Goal: Task Accomplishment & Management: Manage account settings

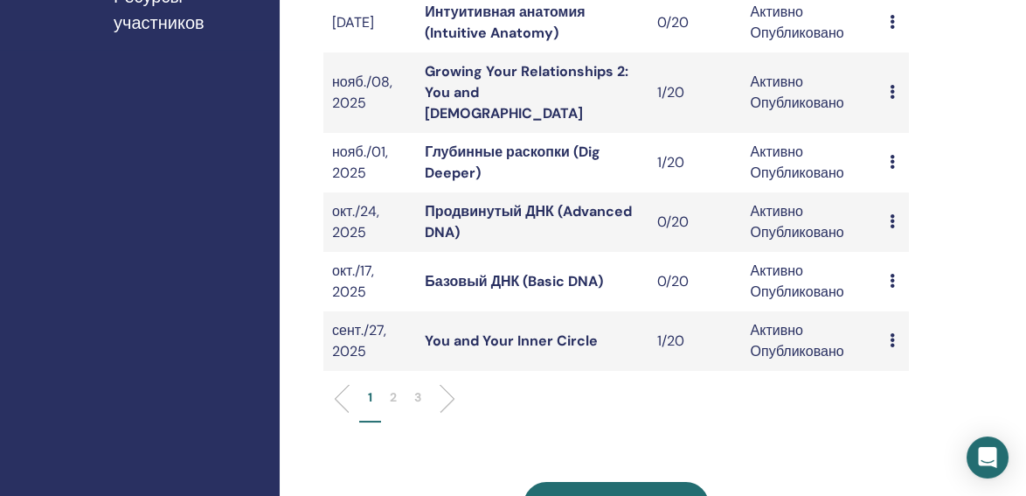
scroll to position [635, 0]
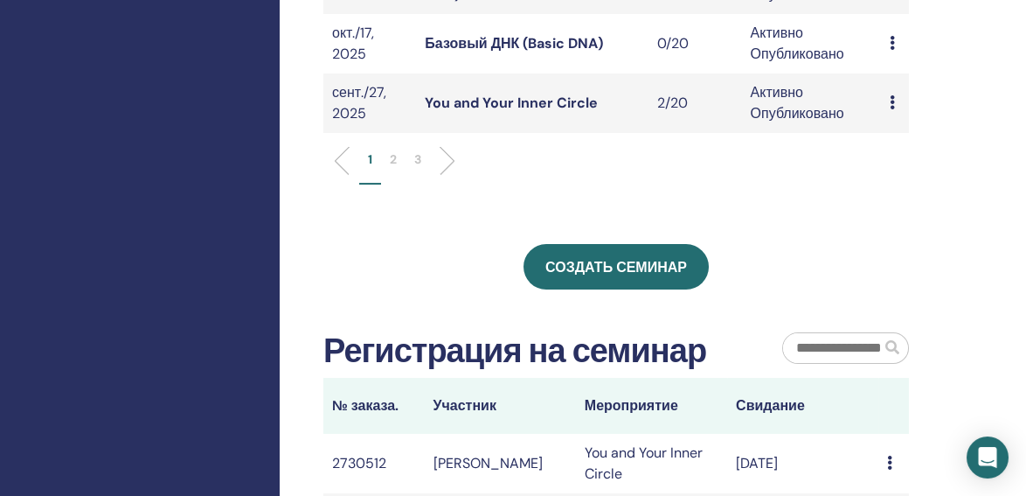
scroll to position [794, 0]
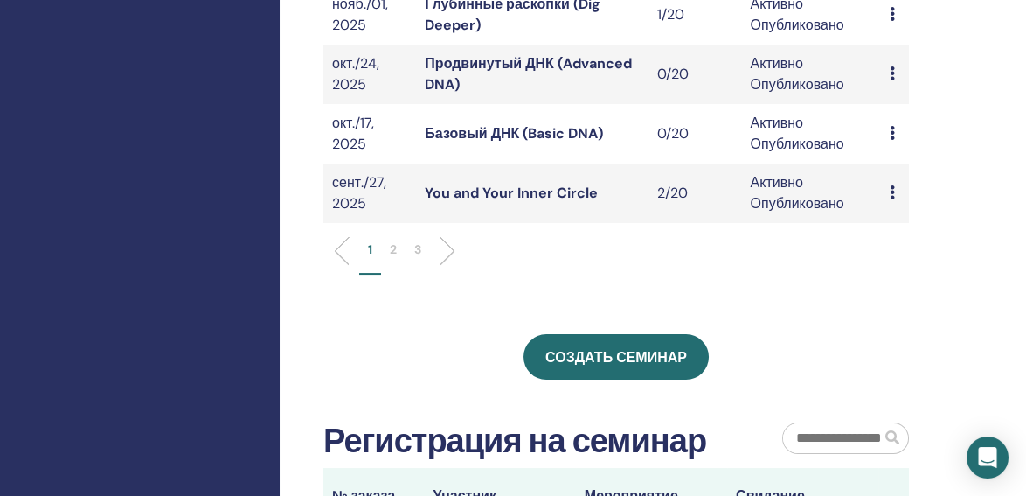
click at [565, 184] on link "You and Your Inner Circle" at bounding box center [511, 193] width 173 height 18
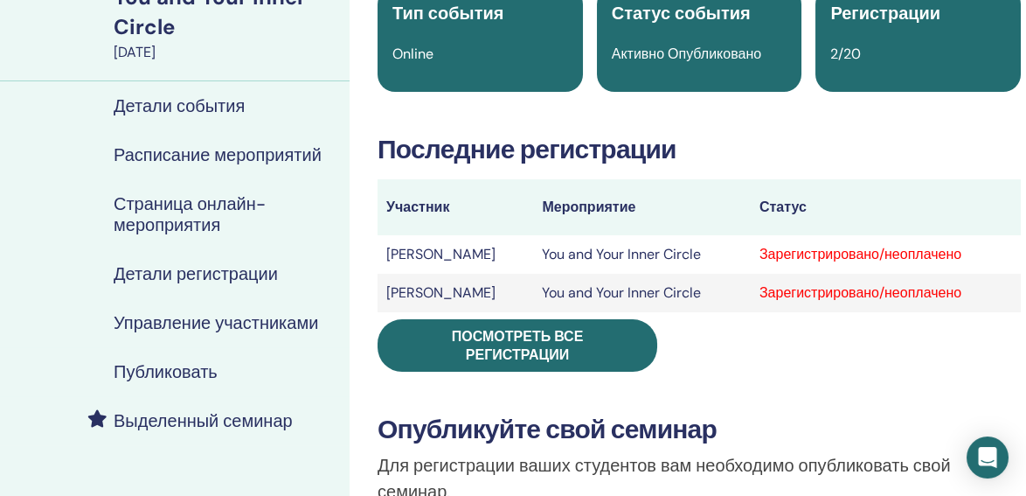
scroll to position [159, 0]
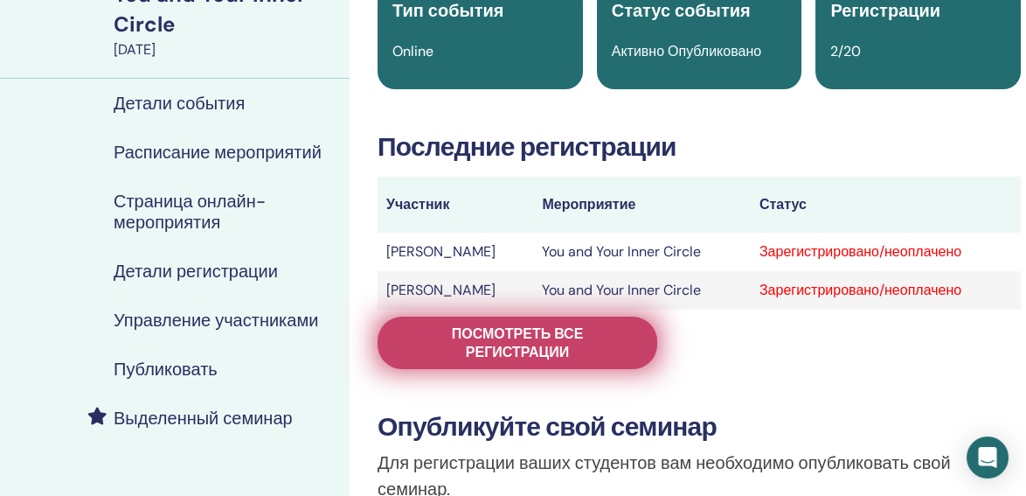
click at [490, 336] on span "Посмотреть все регистрации" at bounding box center [517, 342] width 236 height 37
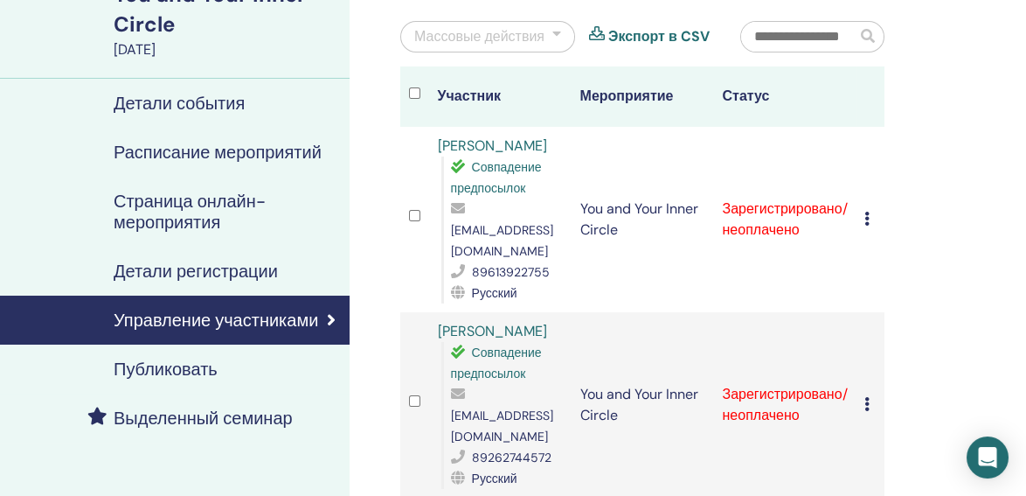
click at [563, 31] on div "Массовые действия" at bounding box center [487, 36] width 175 height 31
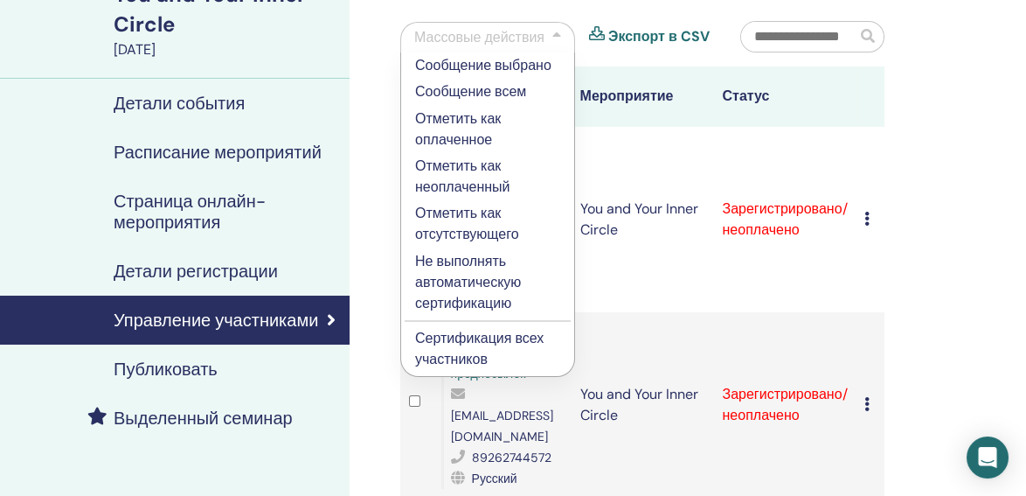
click at [472, 128] on p "Отметить как оплаченное" at bounding box center [487, 129] width 145 height 42
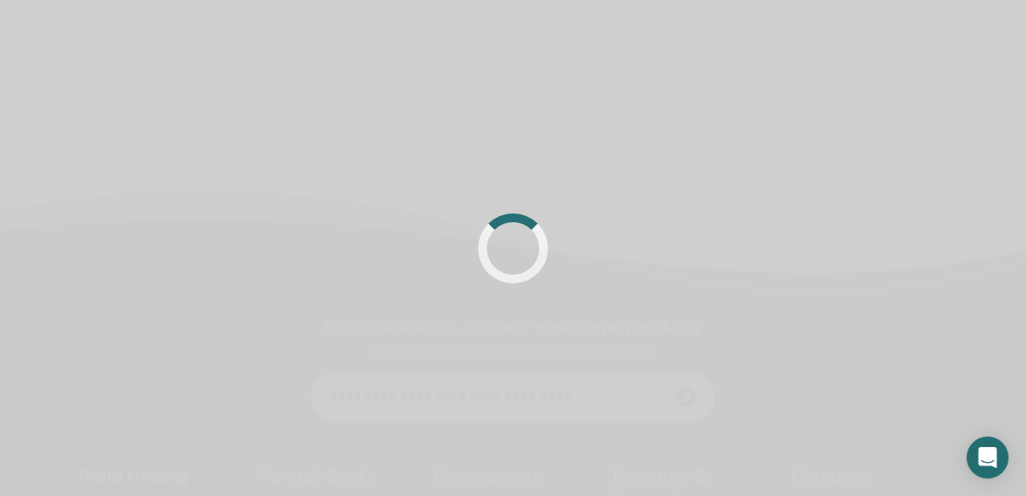
scroll to position [159, 0]
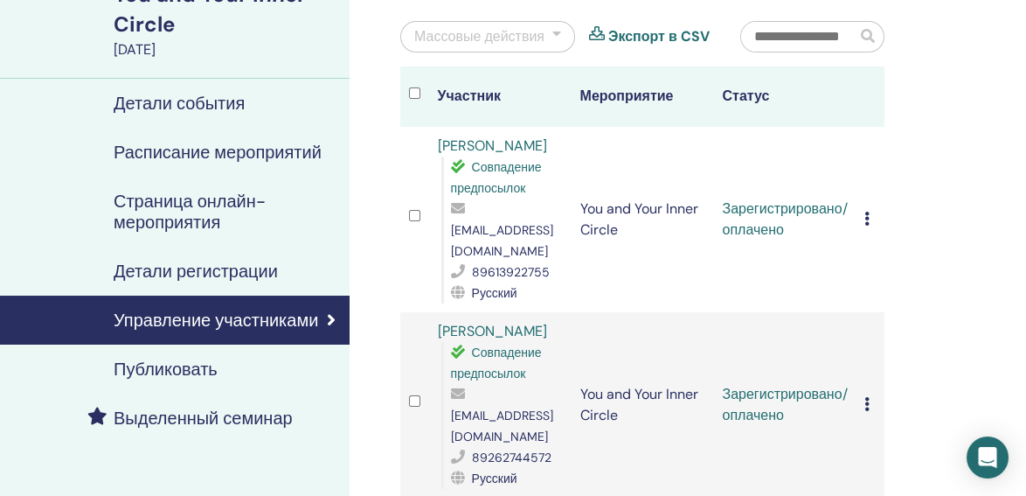
click at [560, 38] on div at bounding box center [556, 36] width 9 height 21
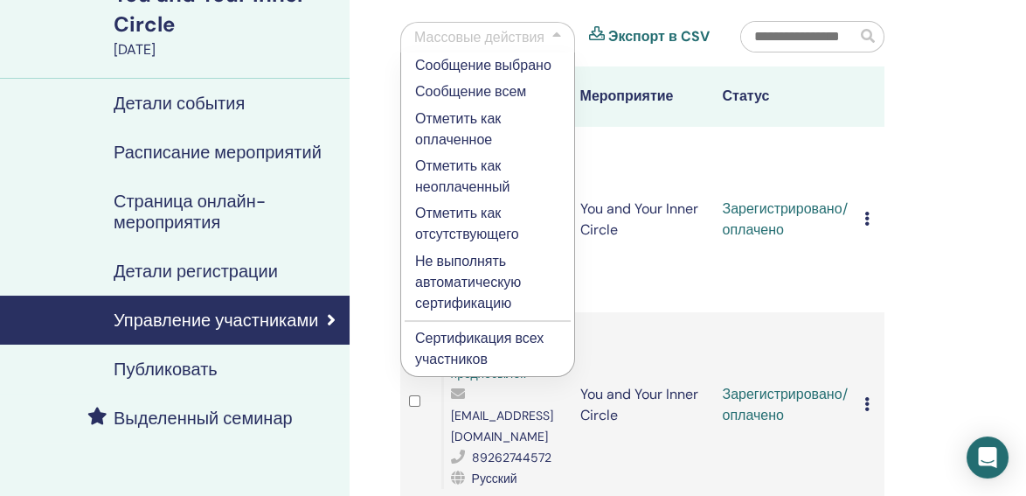
click at [505, 335] on p "Сертификация всех участников" at bounding box center [487, 349] width 145 height 42
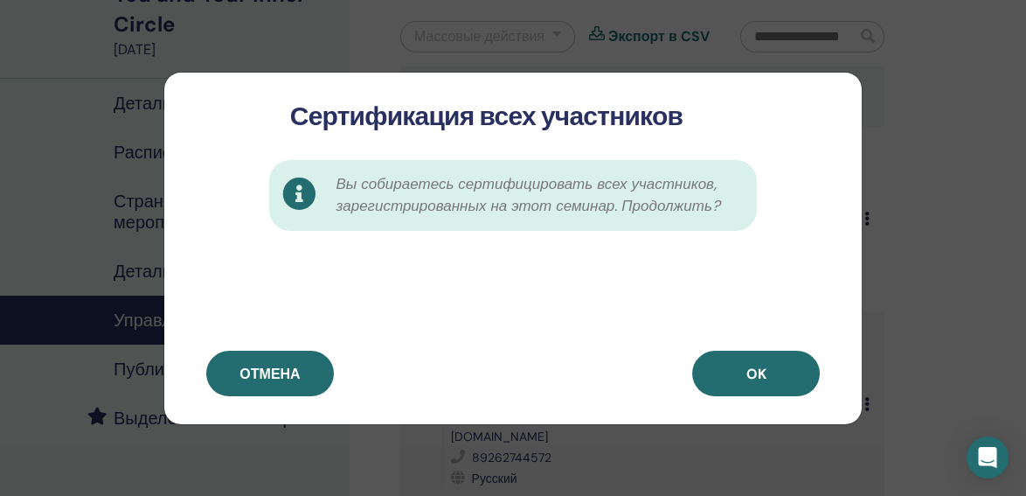
click at [948, 198] on div "Сертификация всех участников Вы собираетесь сертифицировать всех участников, за…" at bounding box center [513, 248] width 1026 height 496
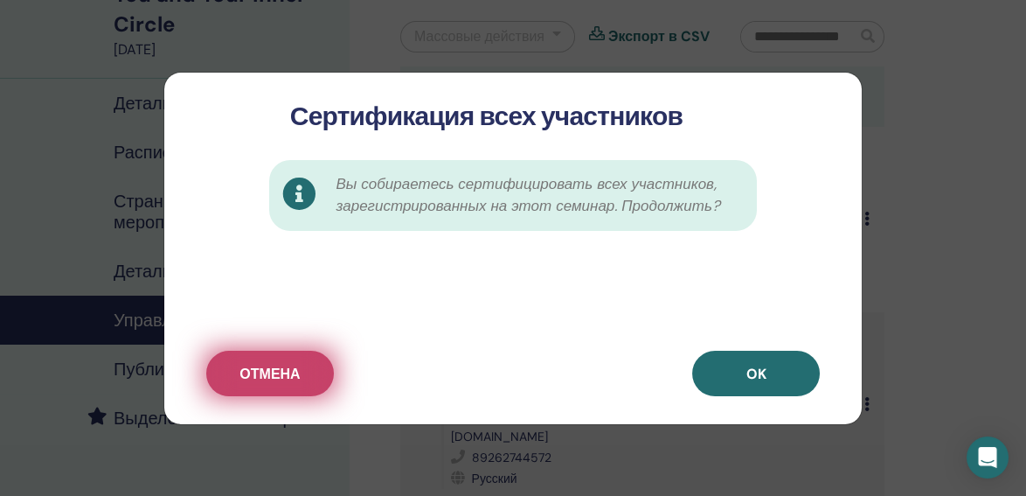
click at [274, 371] on span "Отмена" at bounding box center [269, 373] width 60 height 18
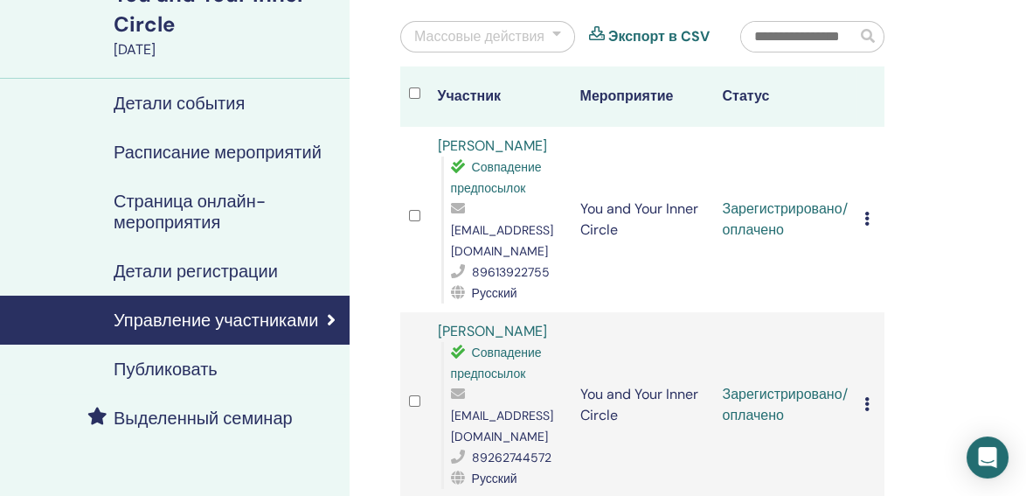
click at [487, 329] on link "Svetlana Artamonova" at bounding box center [492, 331] width 109 height 18
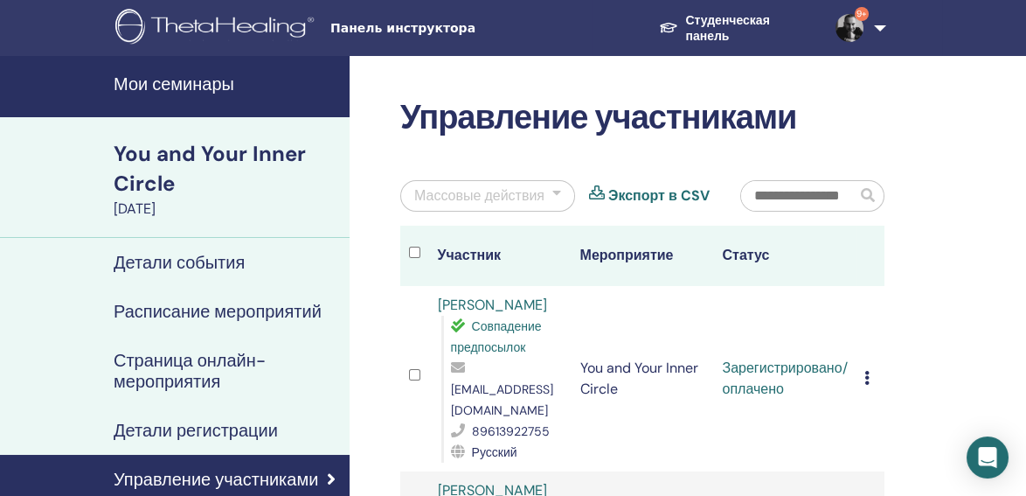
scroll to position [0, 0]
click at [224, 84] on h4 "Мои семинары" at bounding box center [226, 83] width 225 height 21
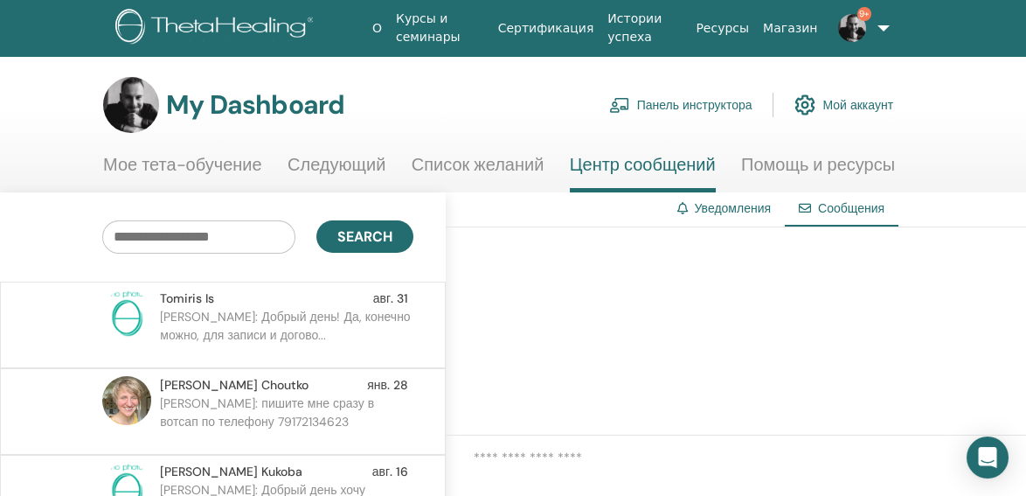
click at [858, 14] on span "9+" at bounding box center [864, 14] width 14 height 14
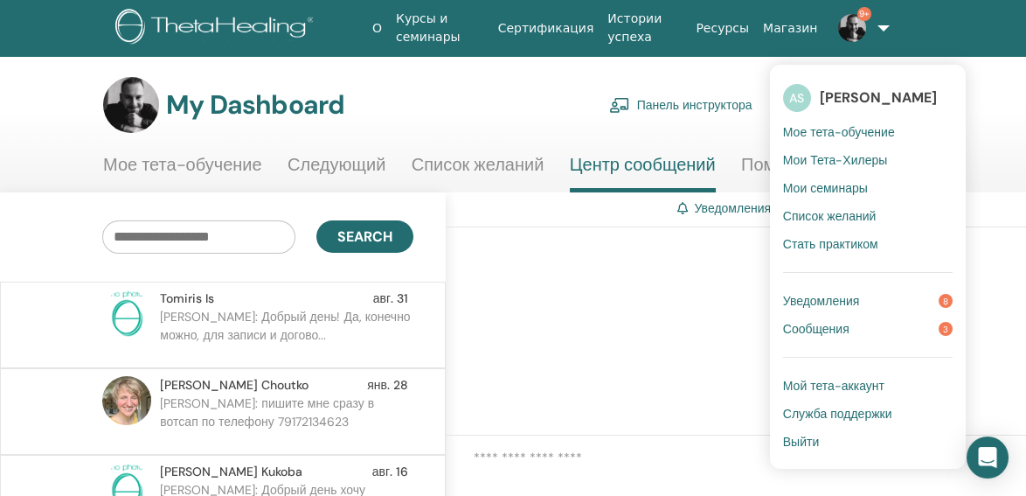
click at [814, 300] on span "Уведомления" at bounding box center [821, 301] width 77 height 16
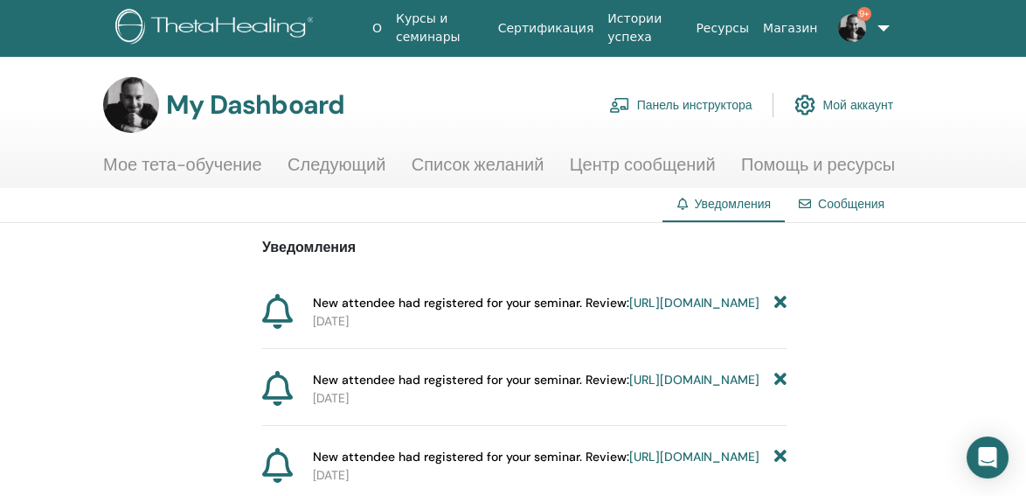
click at [433, 41] on link "Курсы и семинары" at bounding box center [440, 28] width 102 height 51
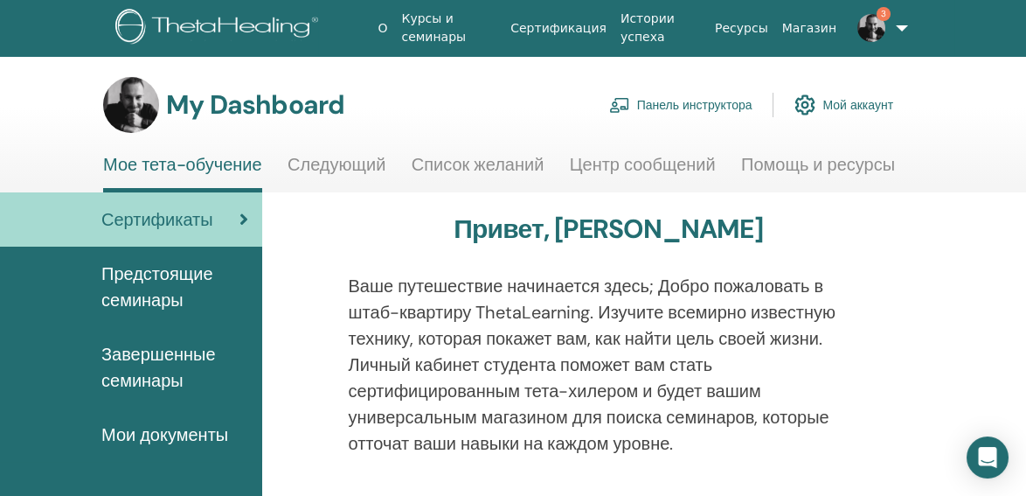
click at [687, 103] on link "Панель инструктора" at bounding box center [680, 105] width 143 height 38
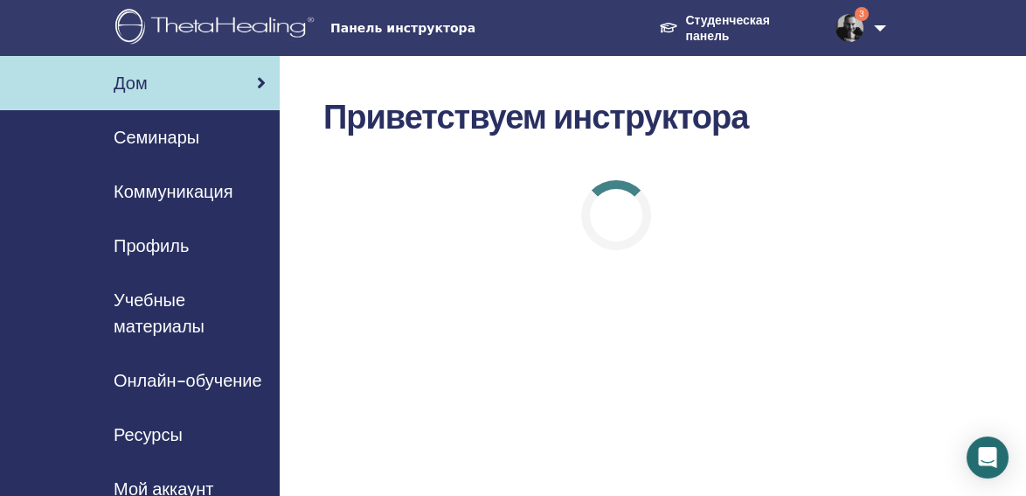
click at [177, 142] on span "Семинары" at bounding box center [157, 137] width 86 height 26
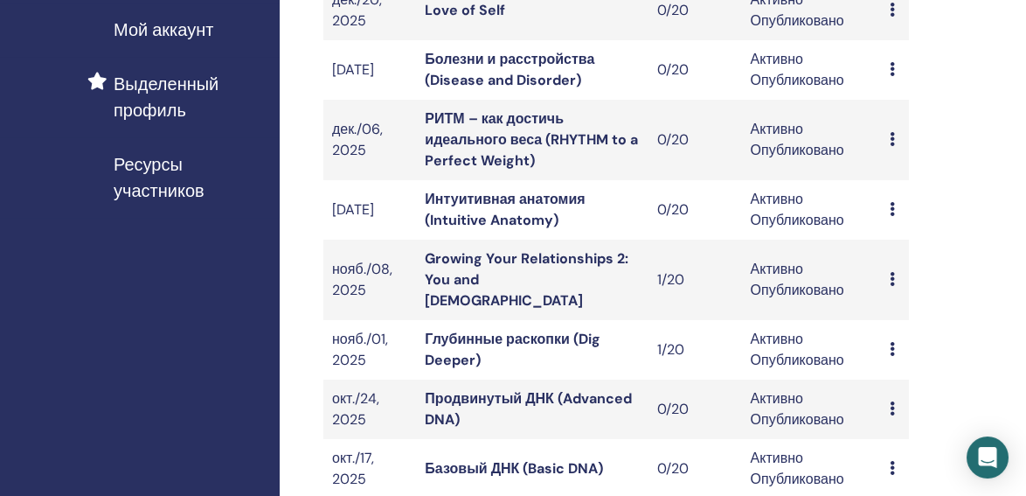
scroll to position [556, 0]
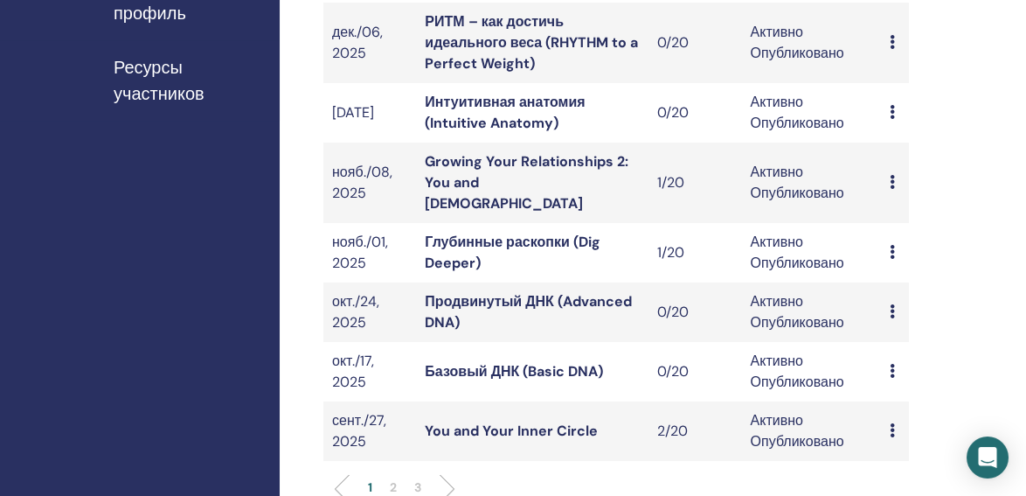
click at [571, 421] on link "You and Your Inner Circle" at bounding box center [511, 430] width 173 height 18
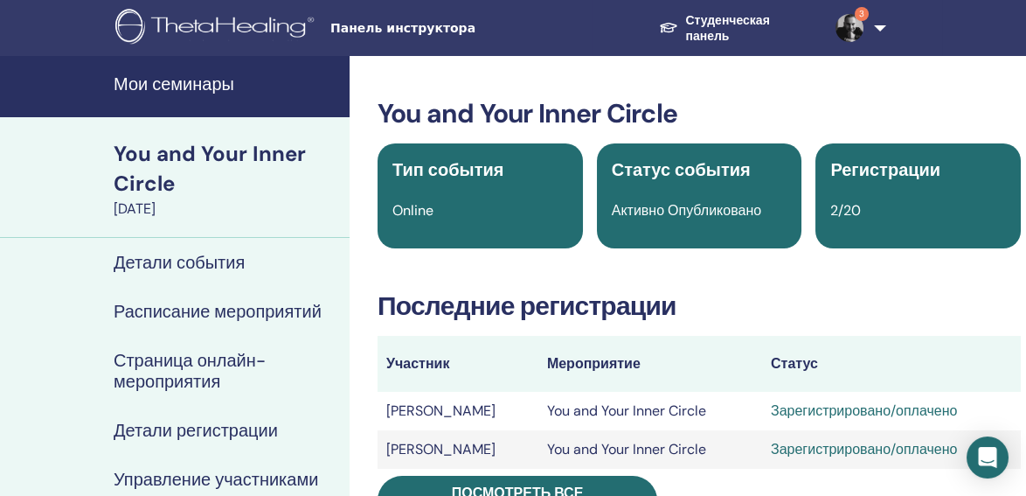
scroll to position [79, 0]
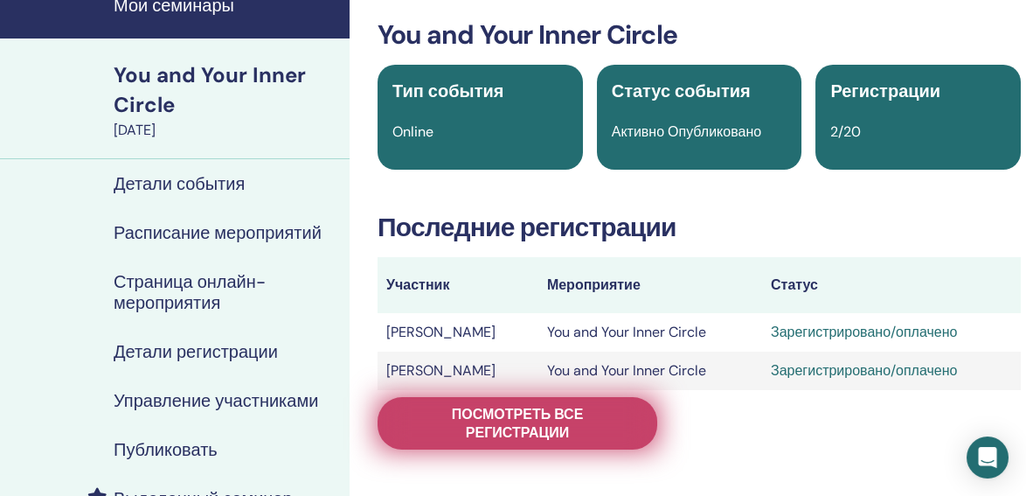
click at [580, 406] on span "Посмотреть все регистрации" at bounding box center [517, 423] width 236 height 37
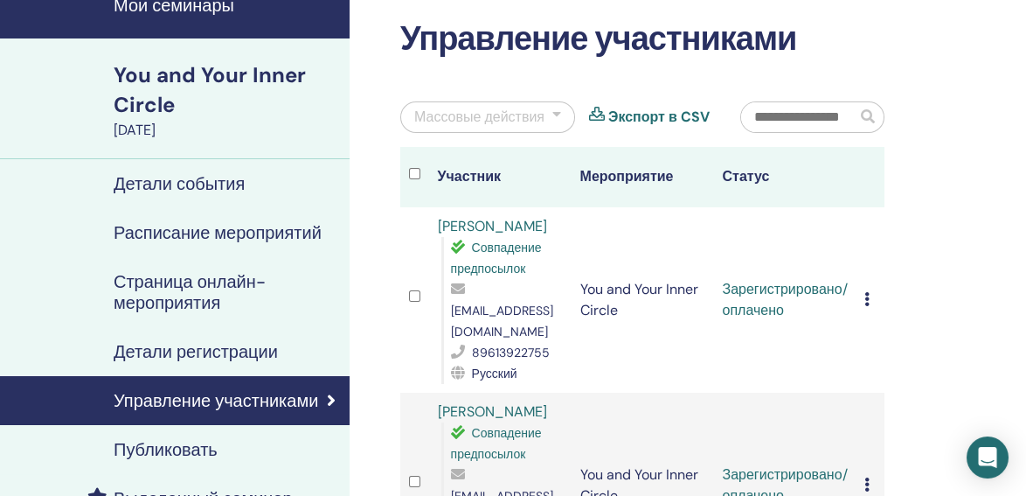
click at [524, 115] on div "Массовые действия" at bounding box center [479, 117] width 130 height 21
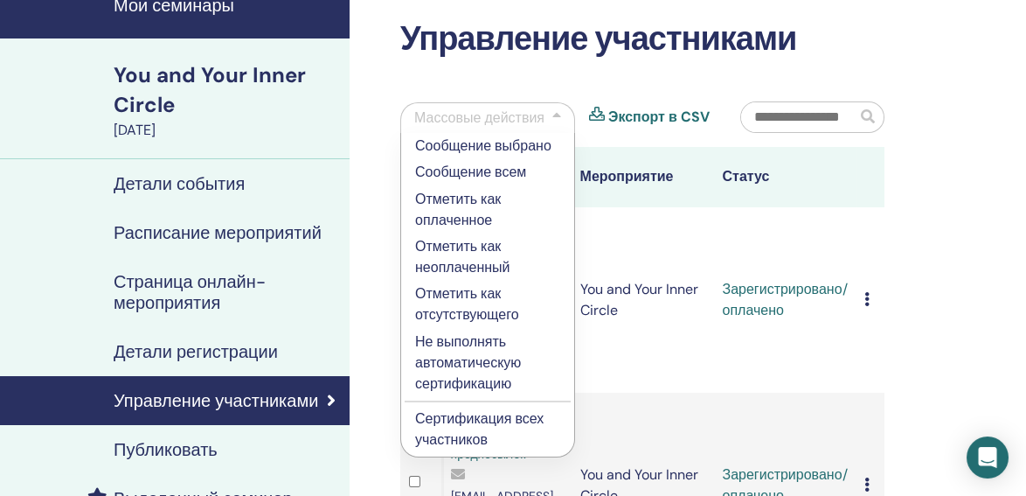
click at [494, 419] on p "Сертификация всех участников" at bounding box center [487, 429] width 145 height 42
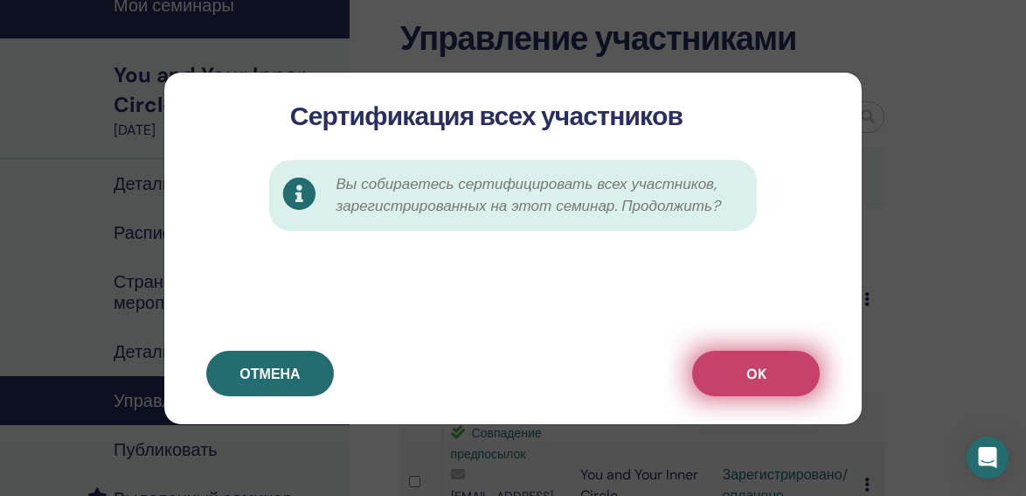
click at [746, 370] on span "OK" at bounding box center [756, 373] width 20 height 18
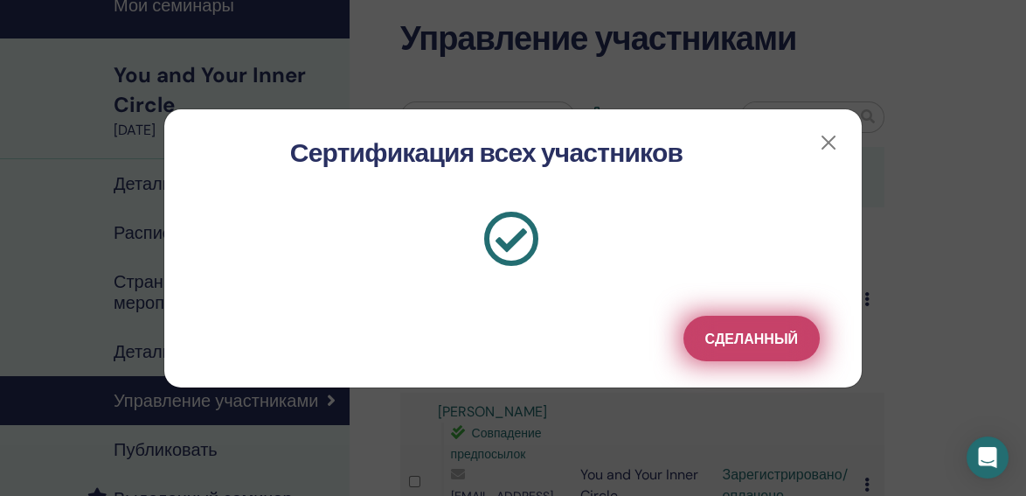
click at [751, 343] on span "Сделанный" at bounding box center [751, 338] width 93 height 18
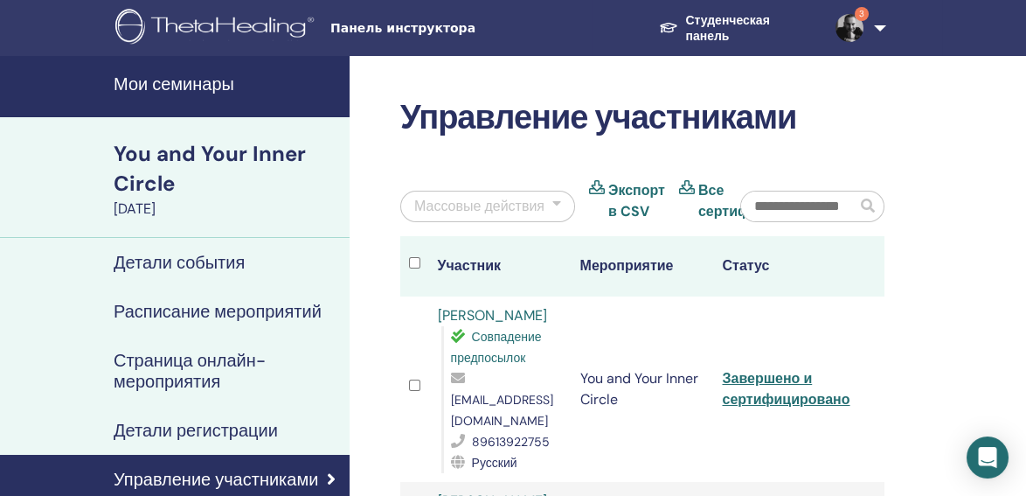
click at [218, 83] on h4 "Мои семинары" at bounding box center [226, 83] width 225 height 21
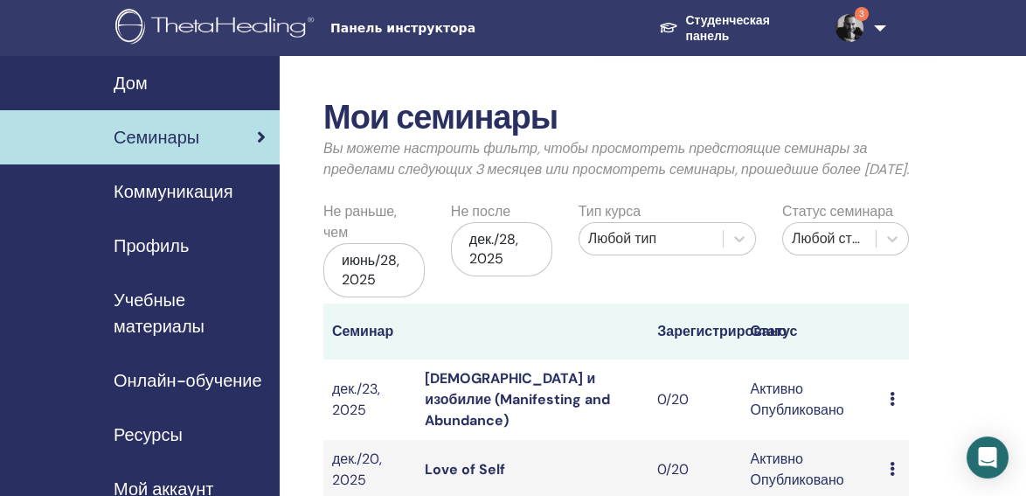
scroll to position [317, 0]
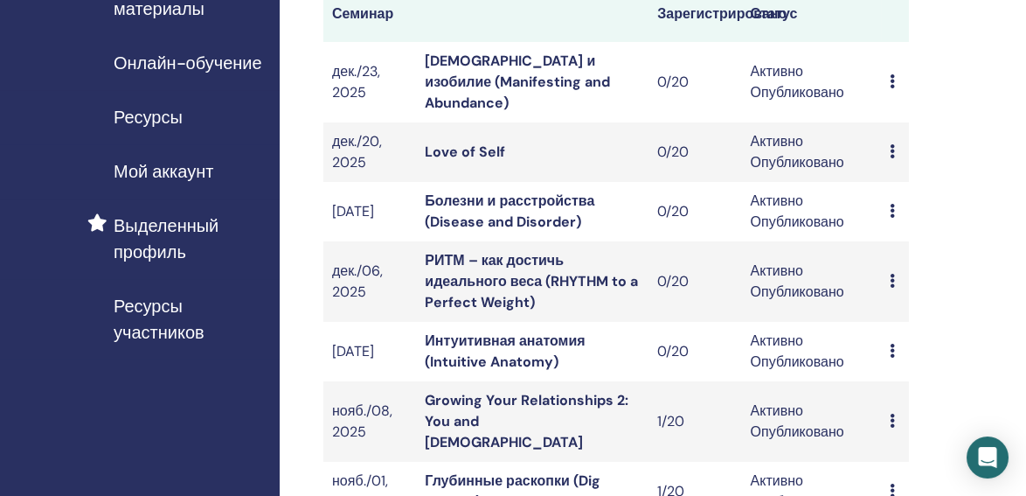
click at [172, 172] on span "Мой аккаунт" at bounding box center [164, 171] width 100 height 26
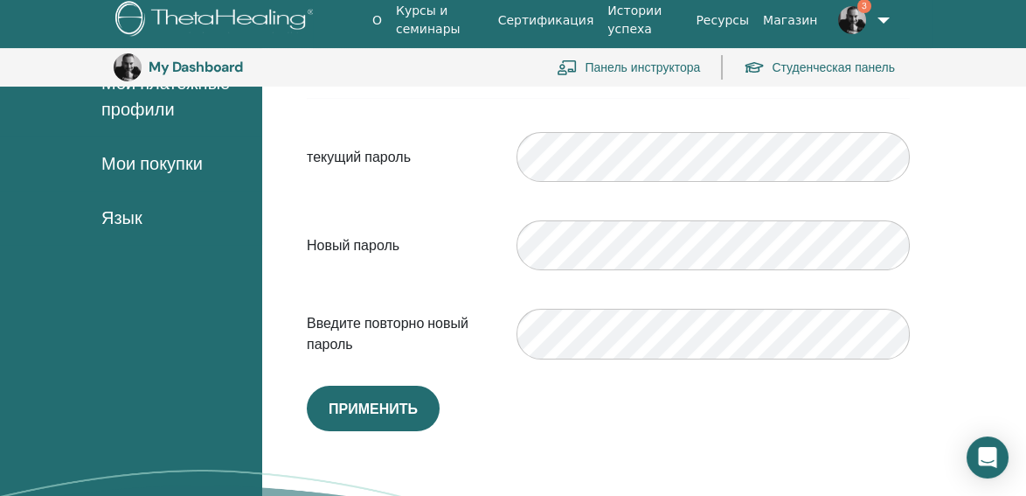
scroll to position [435, 0]
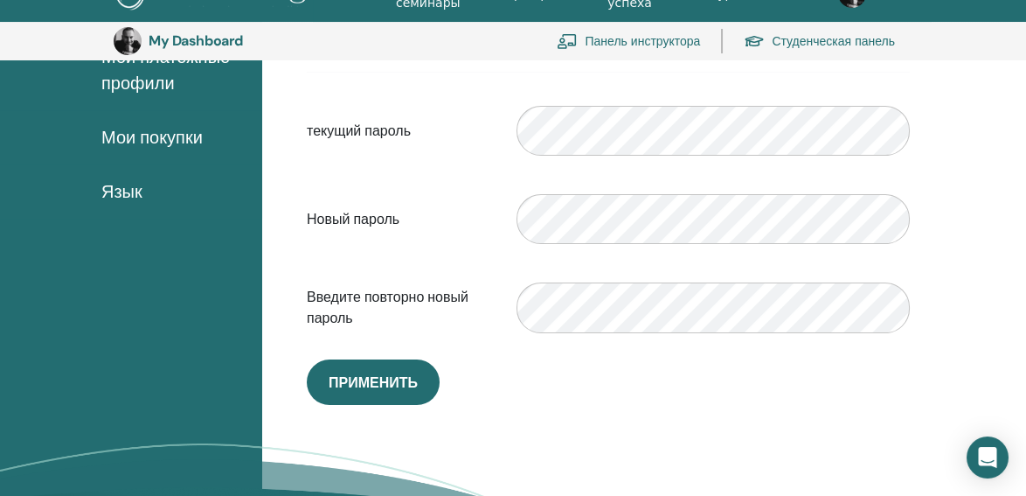
click at [193, 135] on span "Мои покупки" at bounding box center [151, 137] width 101 height 26
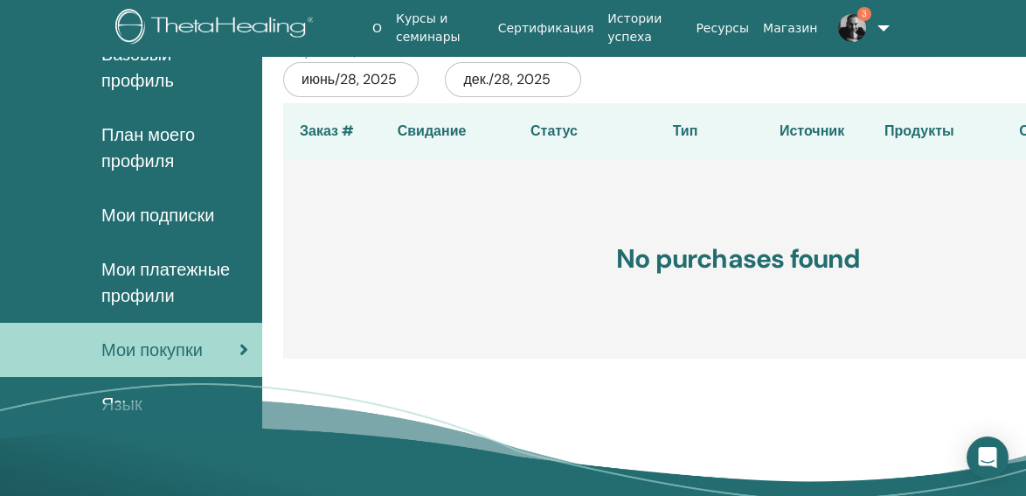
scroll to position [197, 0]
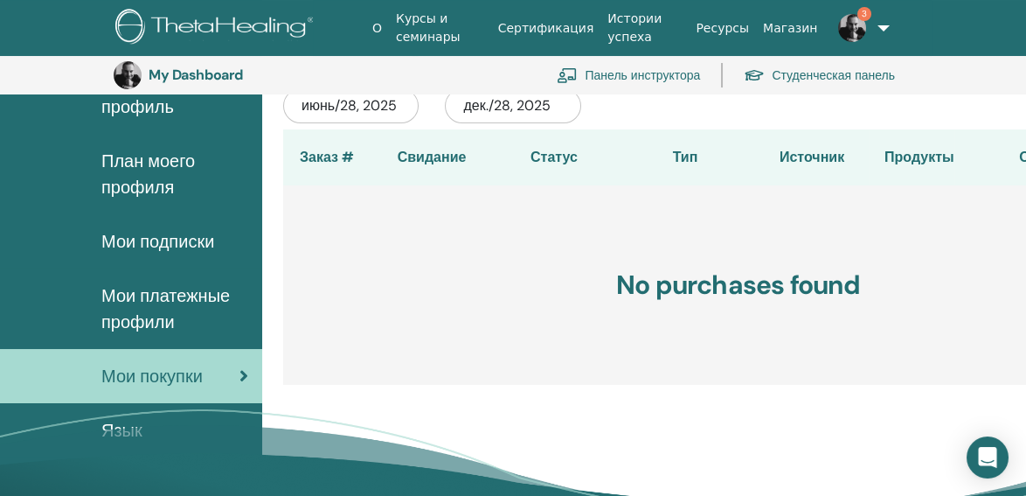
click at [174, 234] on span "Мои подписки" at bounding box center [157, 241] width 113 height 26
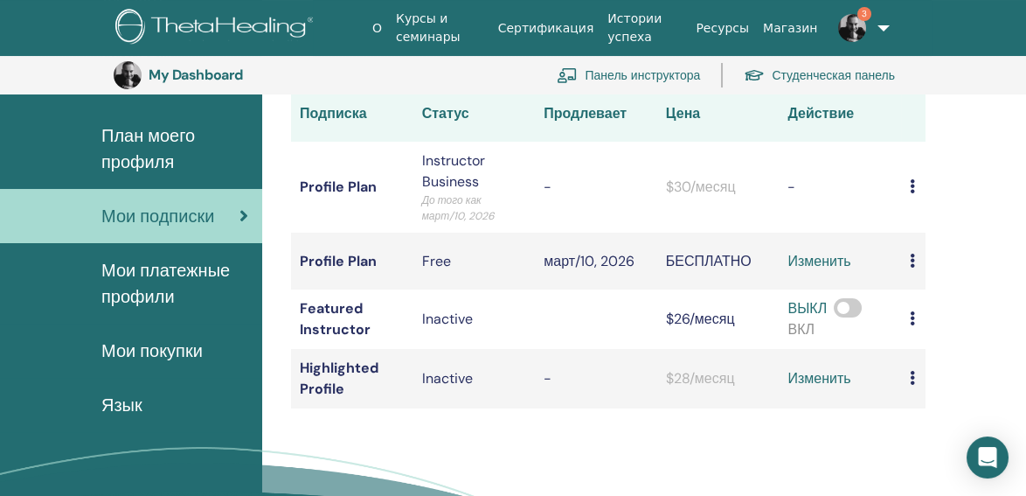
scroll to position [197, 0]
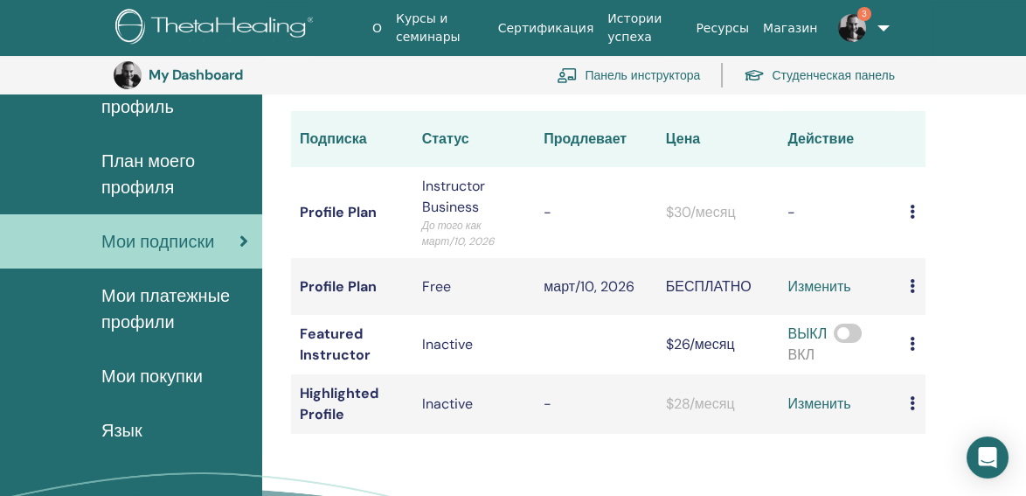
click at [913, 210] on icon at bounding box center [912, 212] width 5 height 14
click at [912, 242] on link "Download History" at bounding box center [948, 241] width 156 height 31
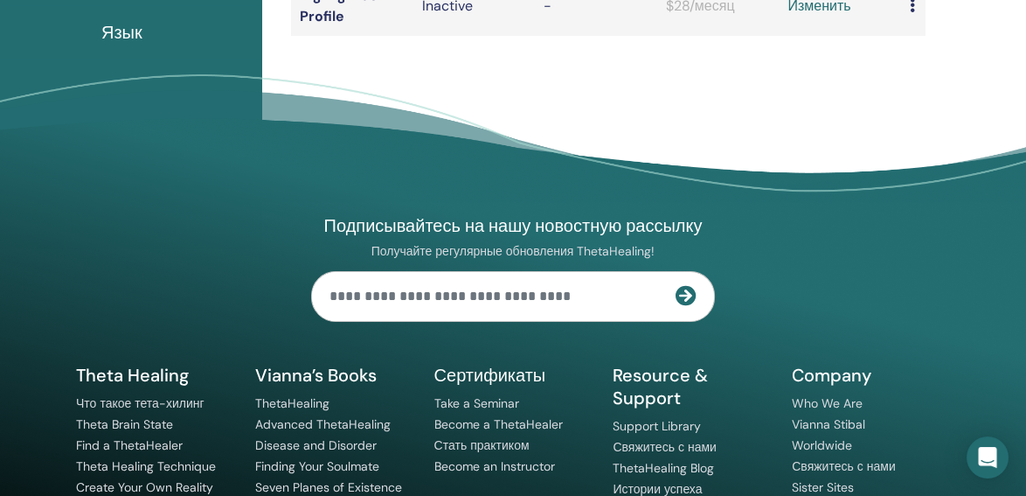
scroll to position [0, 0]
